Goal: Transaction & Acquisition: Subscribe to service/newsletter

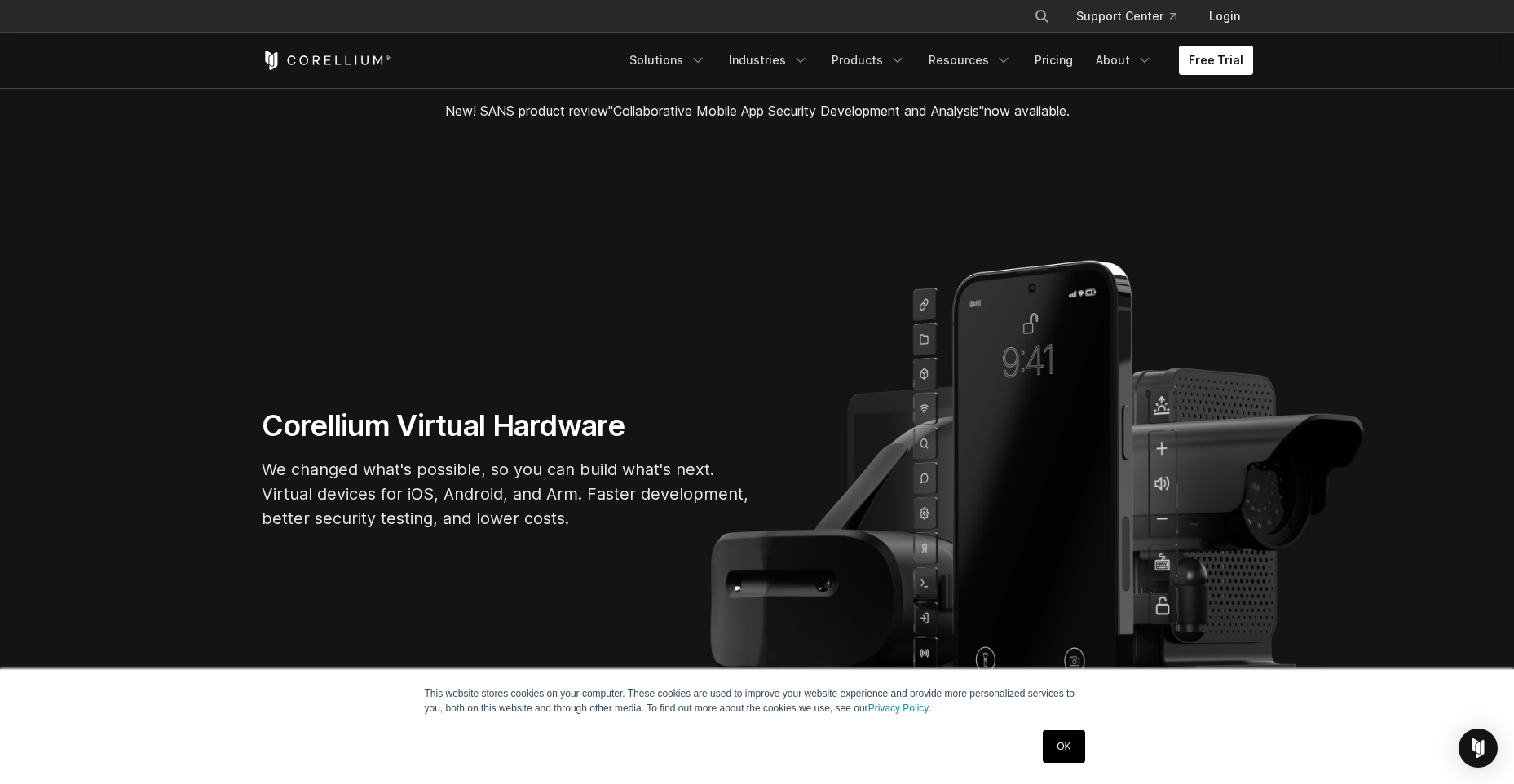
click at [1236, 71] on link "Free Trial" at bounding box center [1216, 60] width 74 height 30
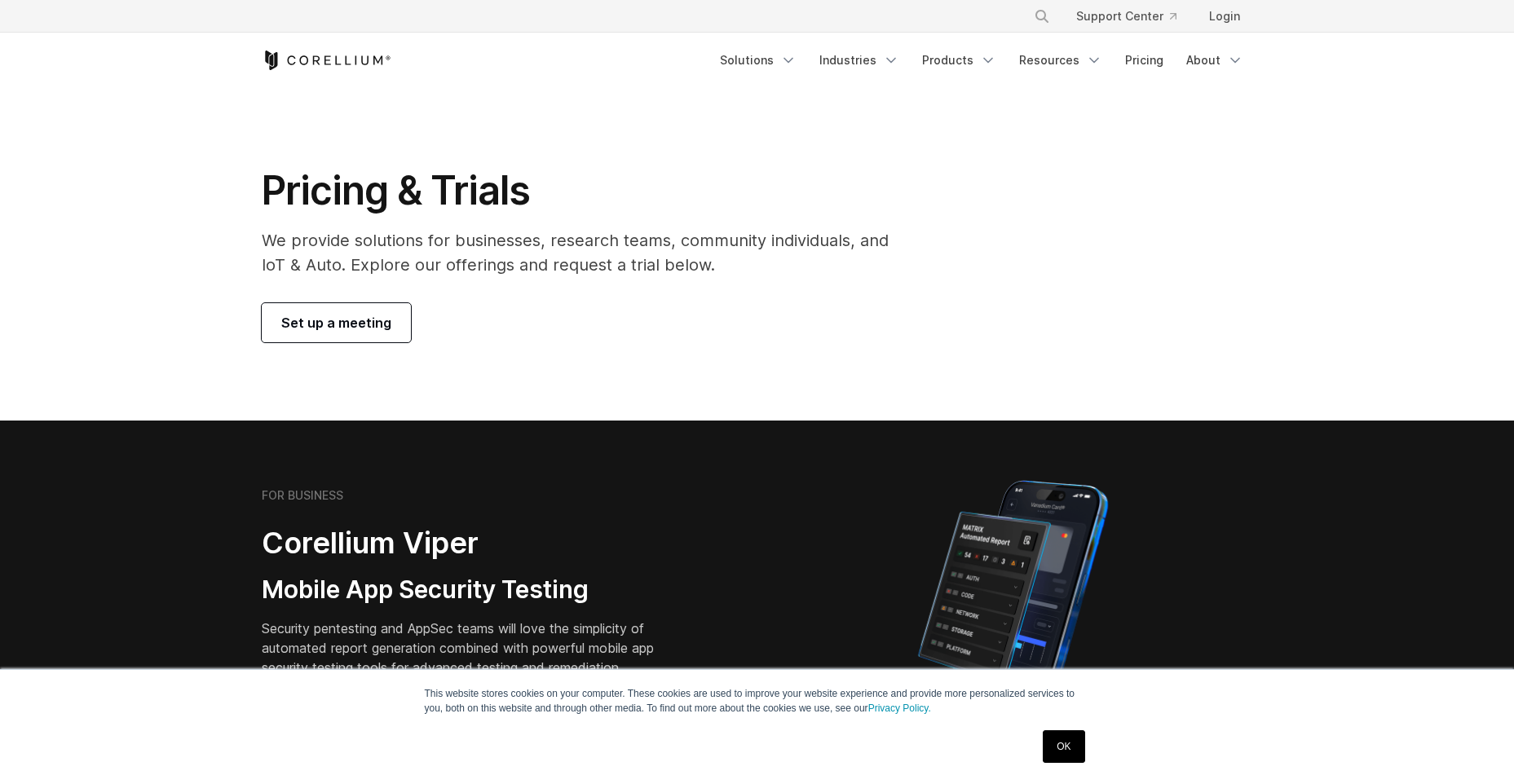
click at [372, 195] on h1 "Pricing & Trials" at bounding box center [587, 190] width 650 height 49
click at [762, 56] on link "Solutions" at bounding box center [758, 60] width 97 height 30
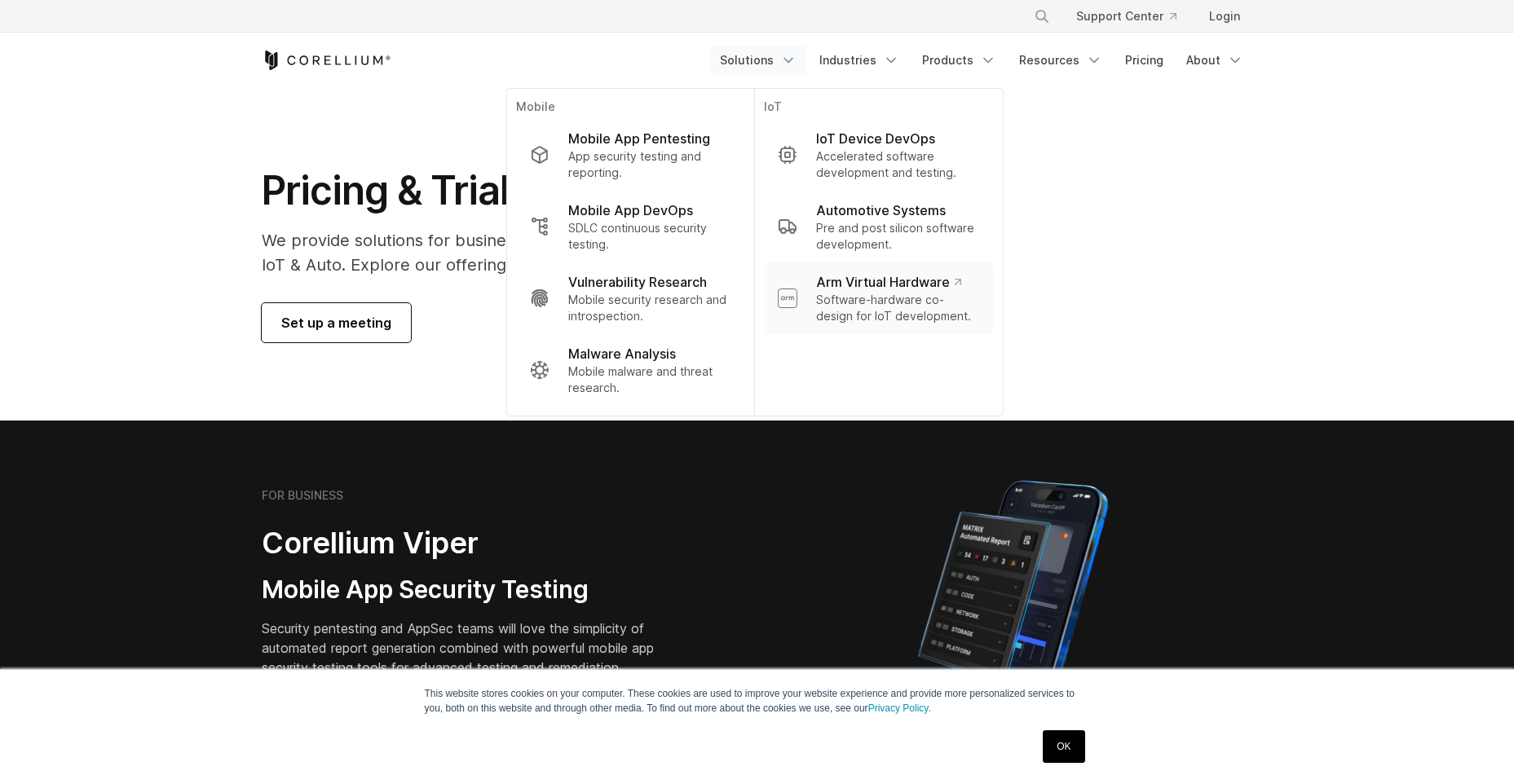
click at [959, 297] on p "Software-hardware co-design for IoT development." at bounding box center [898, 307] width 163 height 32
